Goal: Check status: Check status

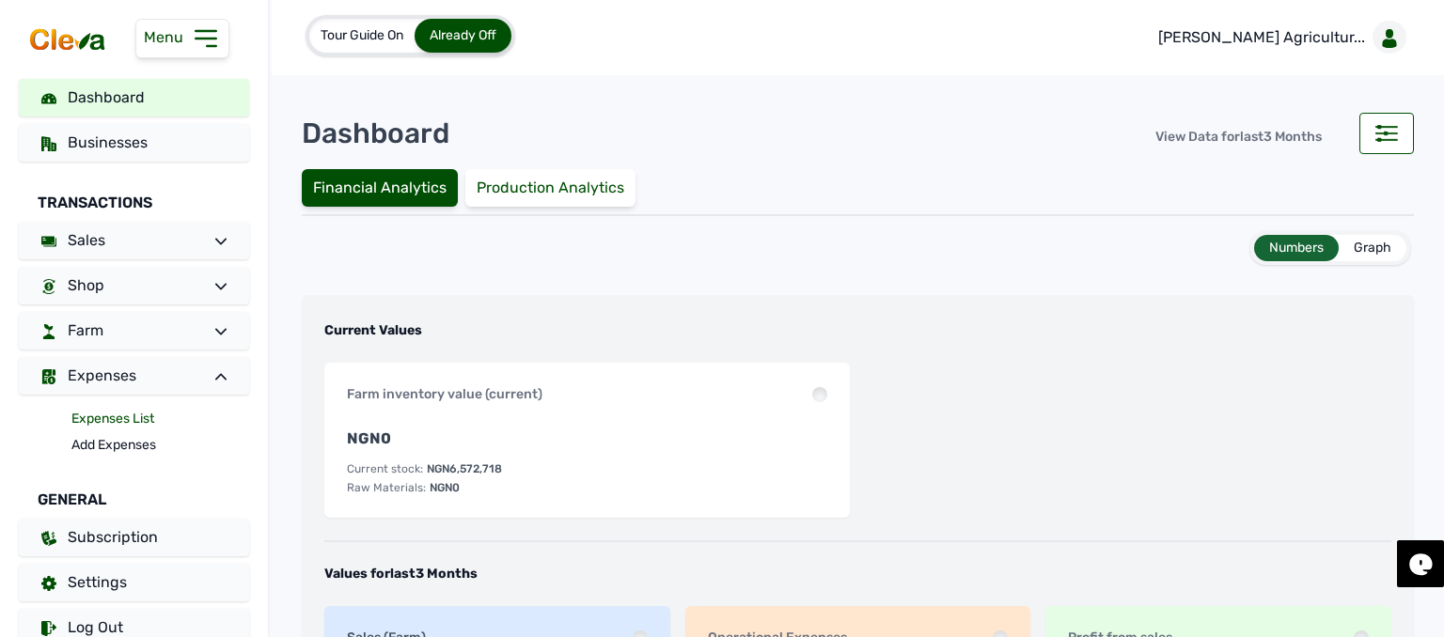
click at [132, 420] on link "Expenses List" at bounding box center [160, 419] width 178 height 26
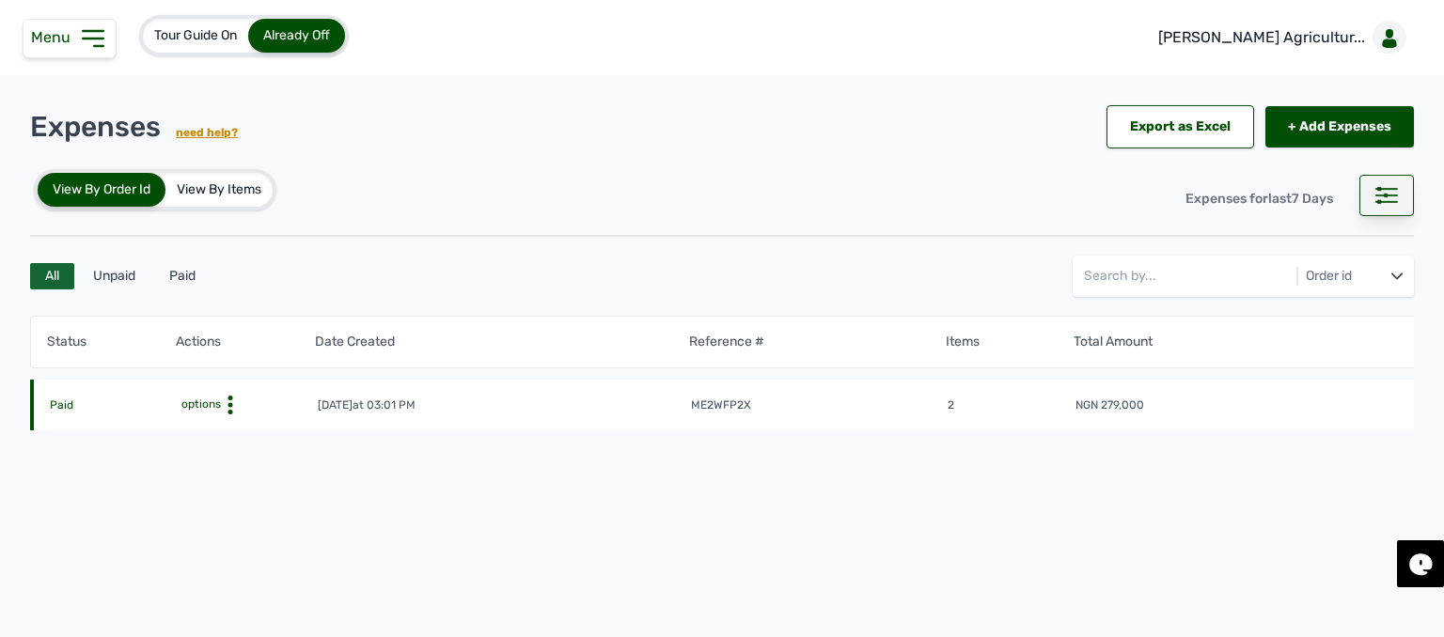
click at [1359, 200] on div at bounding box center [1386, 195] width 55 height 41
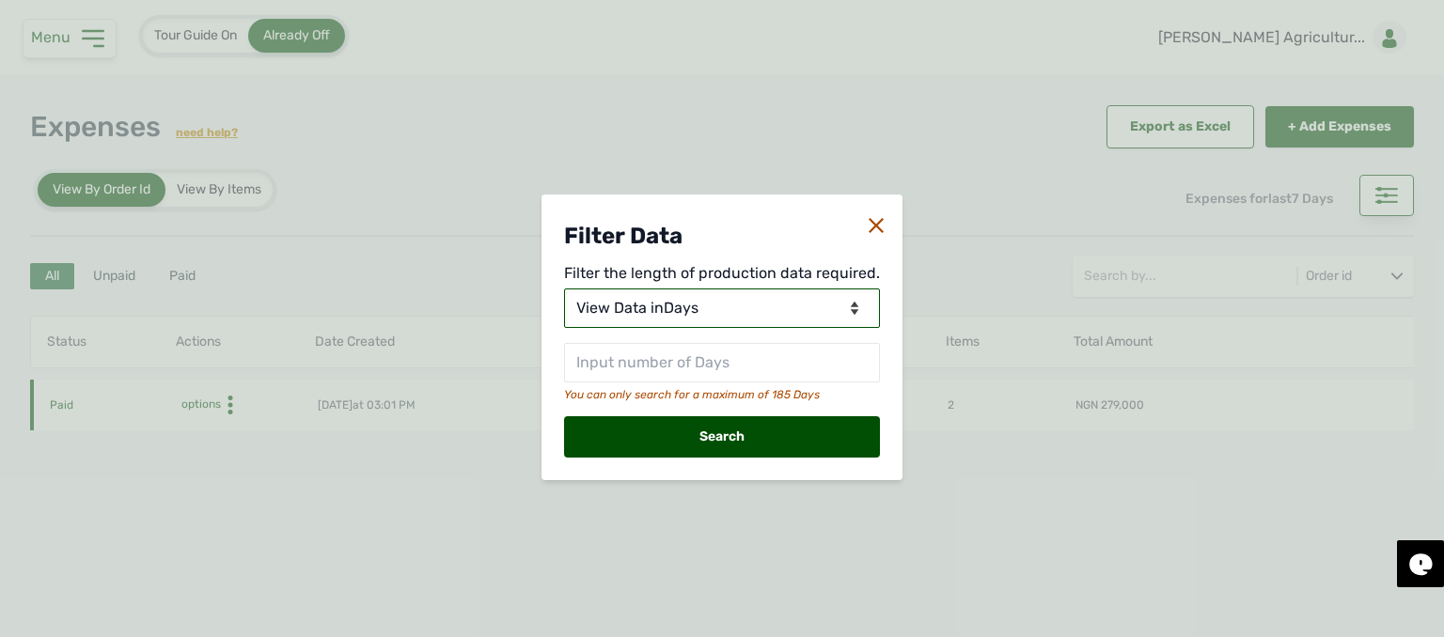
click at [709, 315] on select "View Data for [DATE] View Data in Days View Data in Months View Data in Between…" at bounding box center [722, 308] width 316 height 39
click at [759, 305] on select "View Data for [DATE] View Data in Days View Data in Months View Data in Between…" at bounding box center [722, 308] width 316 height 39
select select "Months"
click at [566, 289] on select "View Data for [DATE] View Data in Days View Data in Months View Data in Between…" at bounding box center [722, 308] width 316 height 39
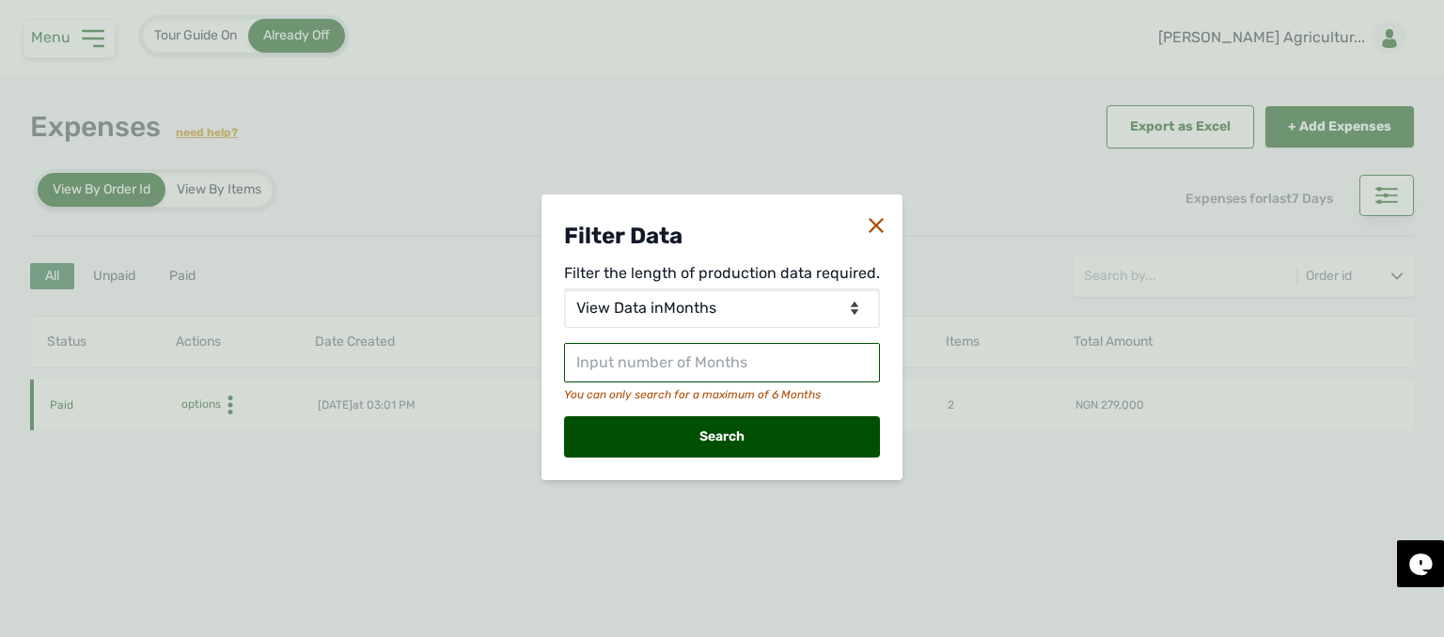
click at [724, 363] on input "text" at bounding box center [722, 362] width 316 height 39
type input "3"
click at [701, 447] on div "Search" at bounding box center [722, 436] width 316 height 41
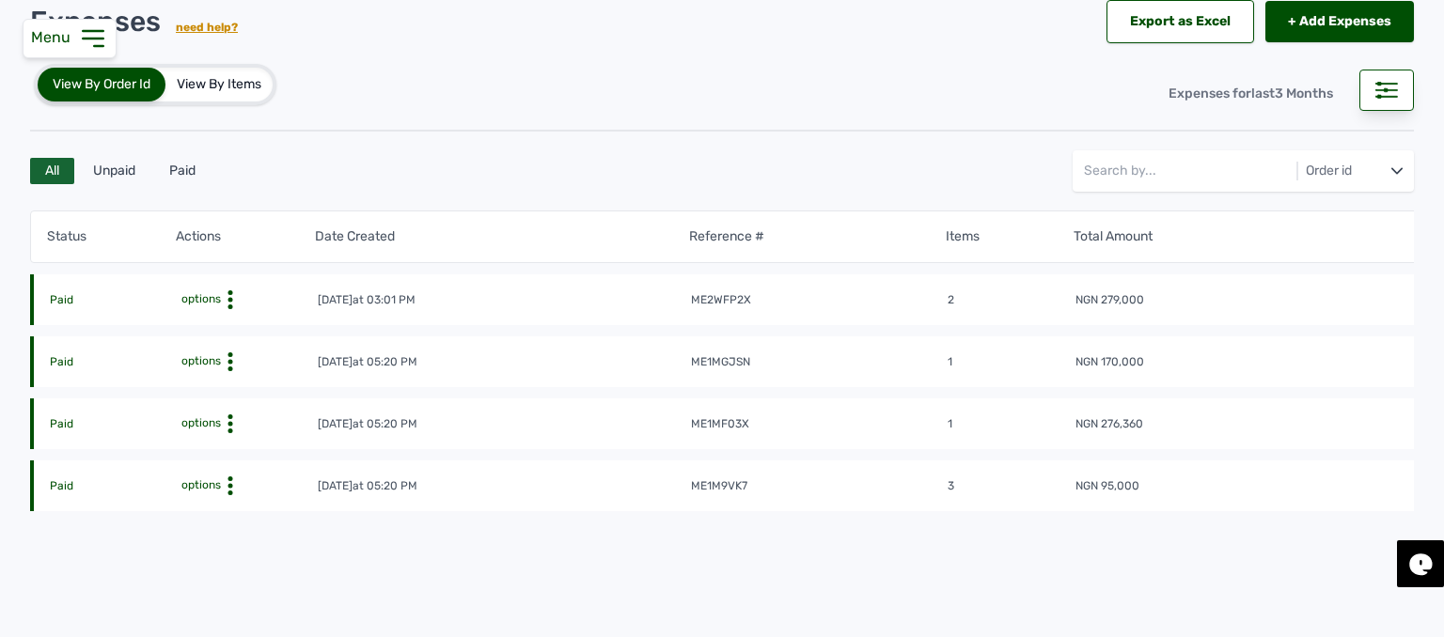
scroll to position [188, 0]
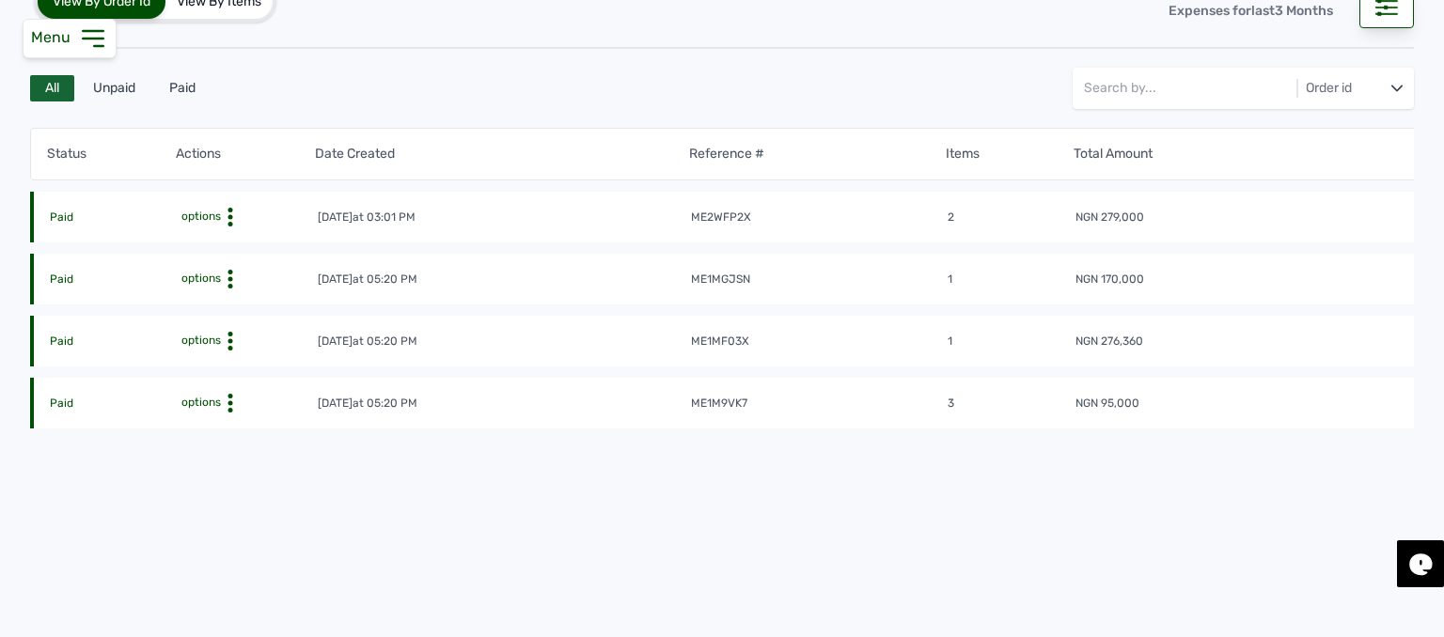
click at [222, 13] on div "View By Items" at bounding box center [218, 2] width 107 height 34
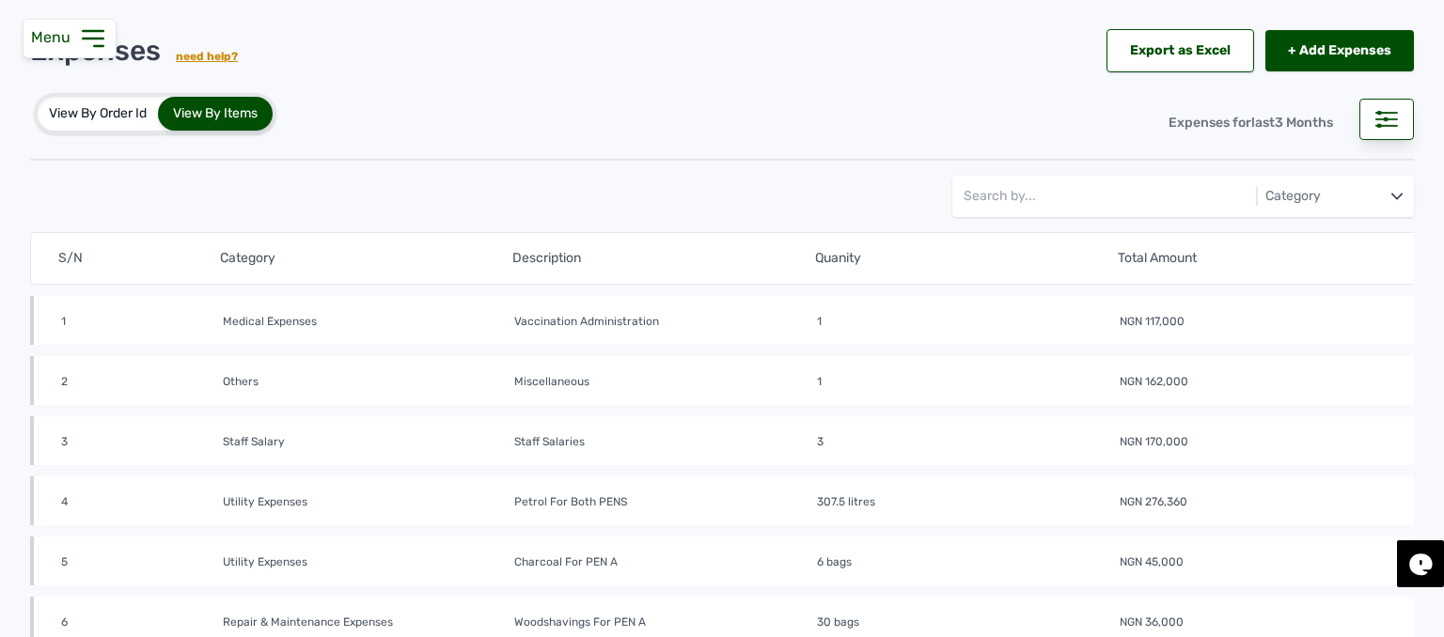
scroll to position [0, 0]
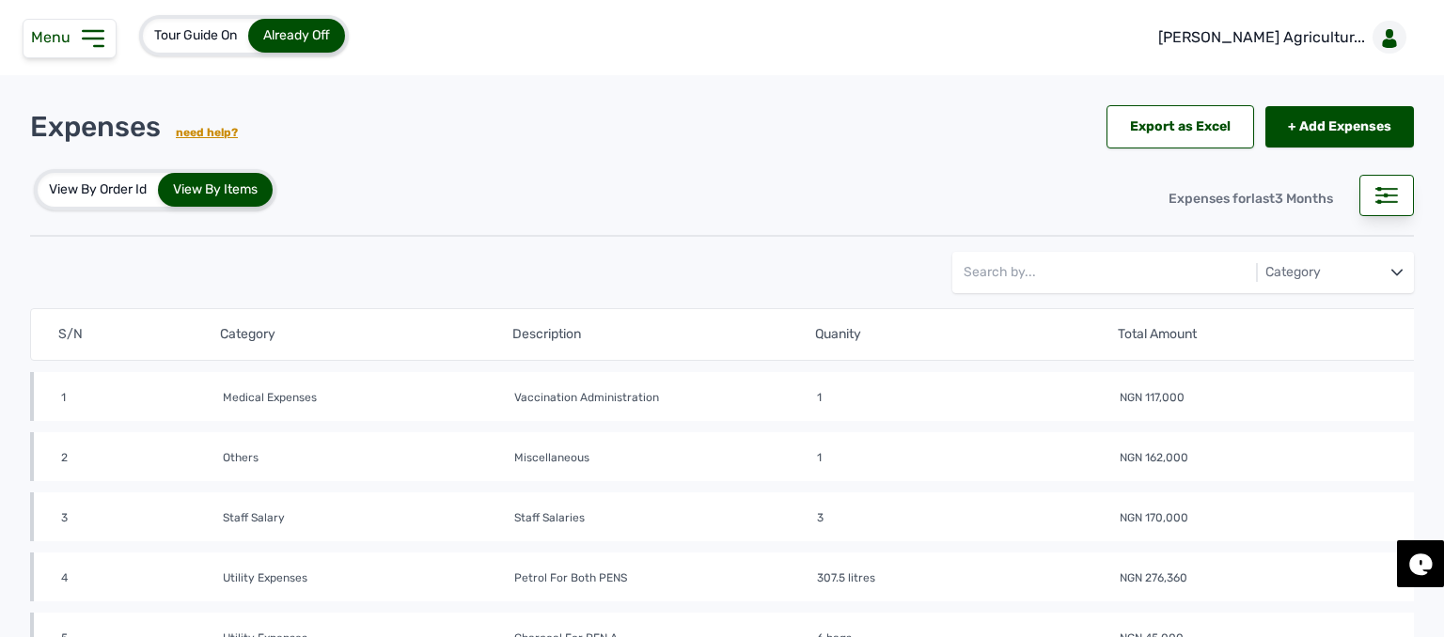
click at [80, 49] on icon at bounding box center [93, 39] width 30 height 30
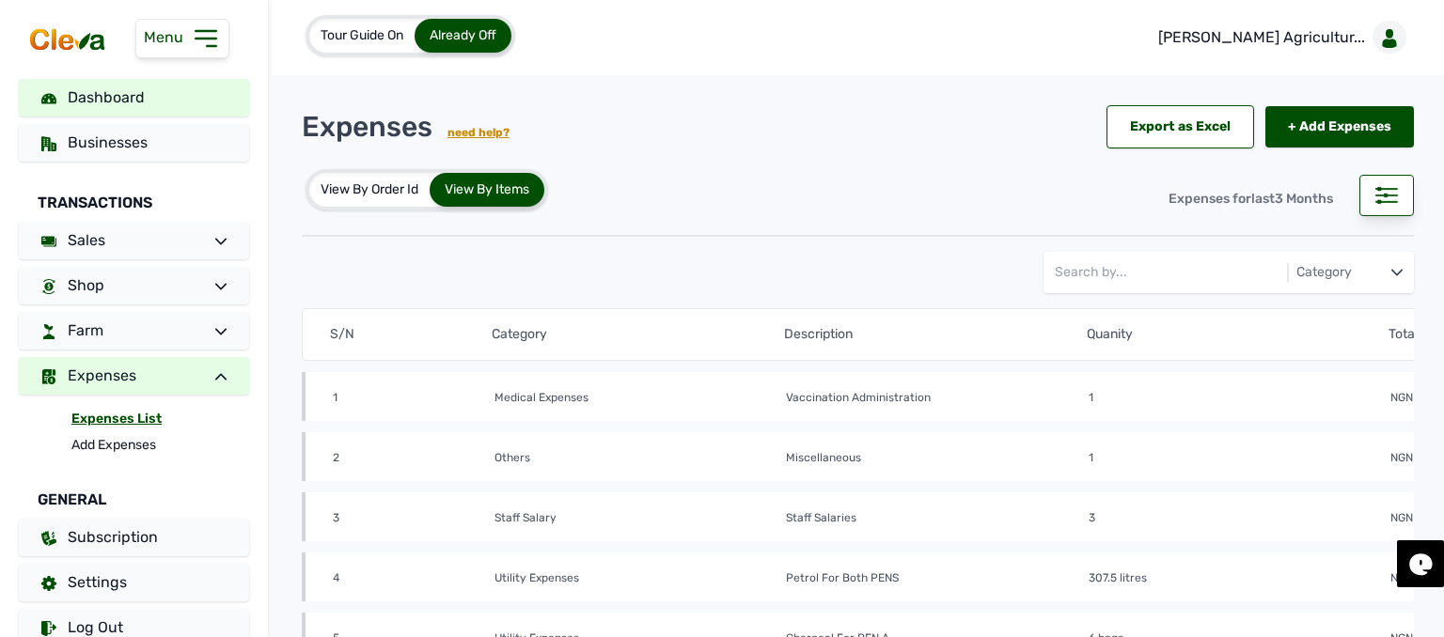
click at [168, 91] on link "Dashboard" at bounding box center [134, 98] width 230 height 38
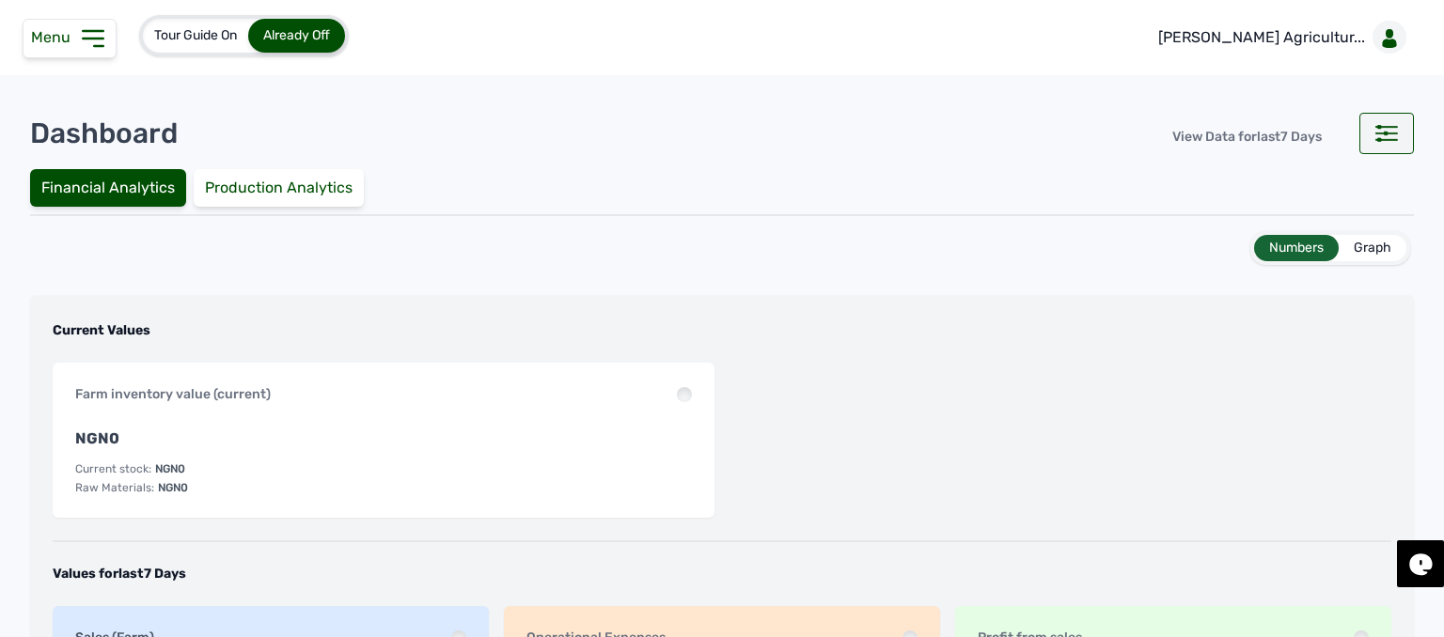
click at [1360, 140] on div at bounding box center [1386, 133] width 55 height 41
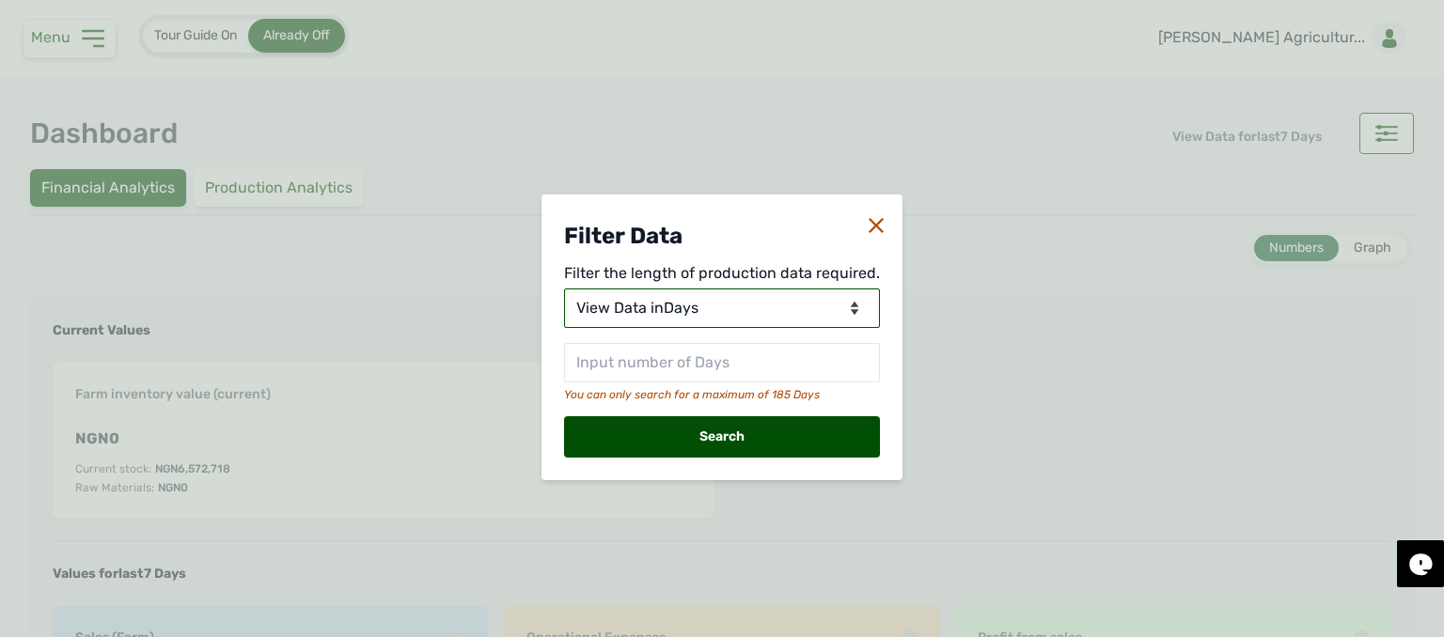
drag, startPoint x: 738, startPoint y: 306, endPoint x: 720, endPoint y: 324, distance: 25.9
click at [738, 306] on select "View Data for [DATE] View Data in Days View Data in Months View Data in Between…" at bounding box center [722, 308] width 316 height 39
select select "Months"
click at [566, 289] on select "View Data for [DATE] View Data in Days View Data in Months View Data in Between…" at bounding box center [722, 308] width 316 height 39
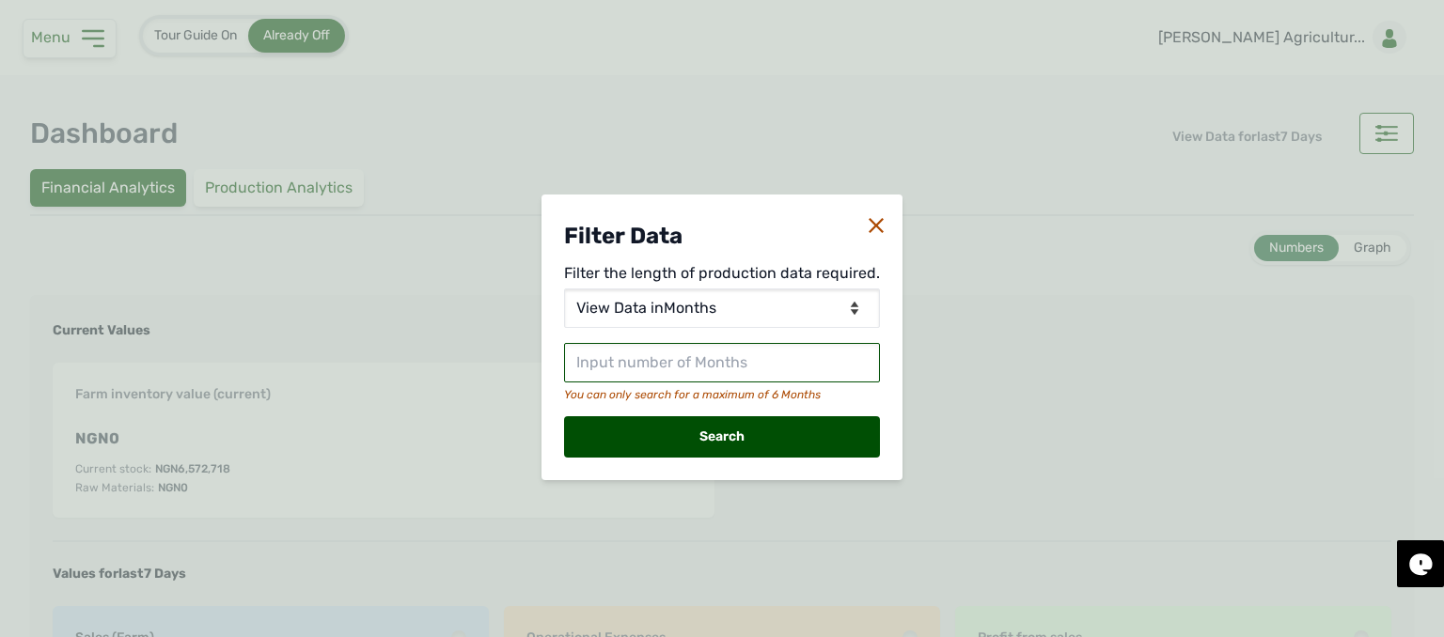
click at [688, 369] on input "text" at bounding box center [722, 362] width 316 height 39
type input "3"
click at [704, 431] on div "Search" at bounding box center [722, 436] width 316 height 41
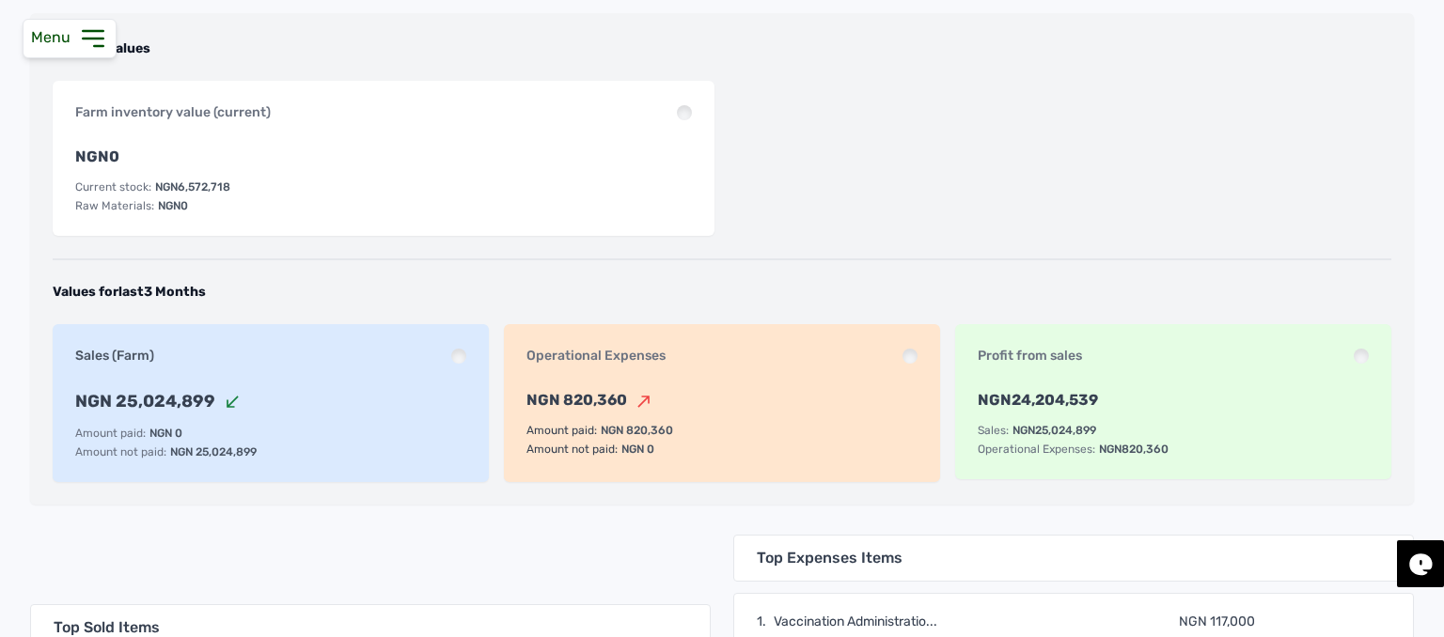
scroll to position [376, 0]
